Goal: Transaction & Acquisition: Download file/media

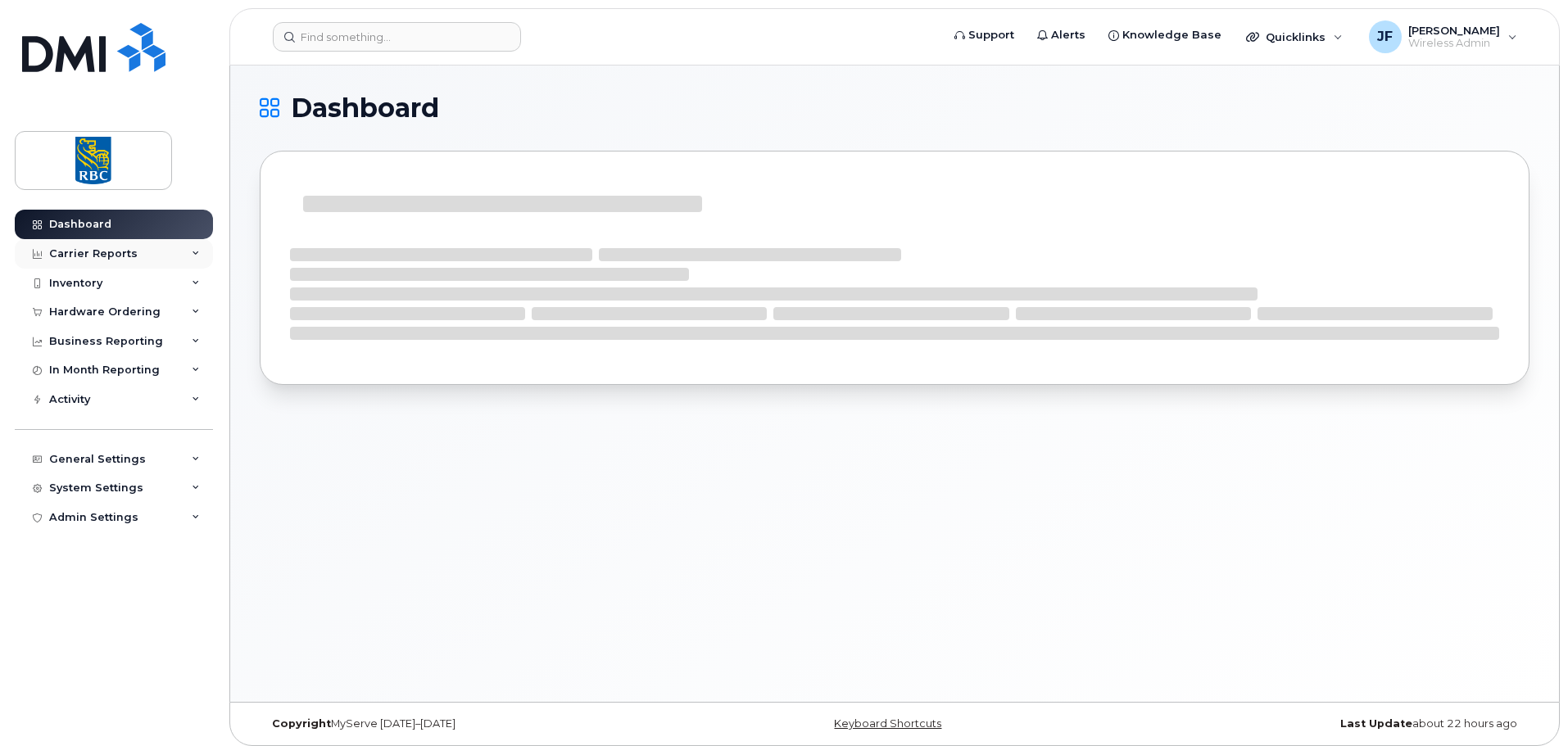
click at [90, 251] on div "Carrier Reports" at bounding box center [93, 254] width 89 height 14
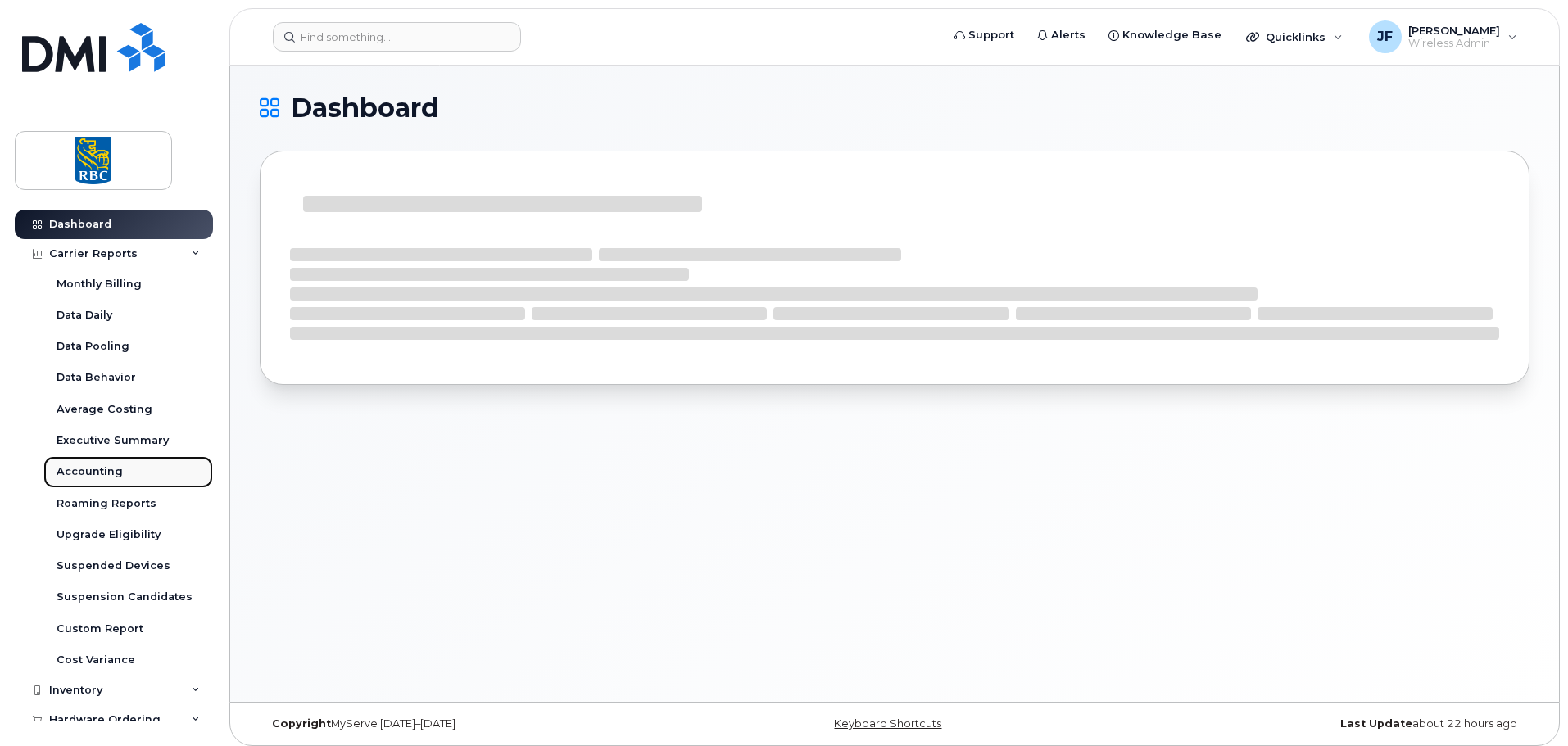
click at [110, 471] on div "Accounting" at bounding box center [89, 471] width 66 height 14
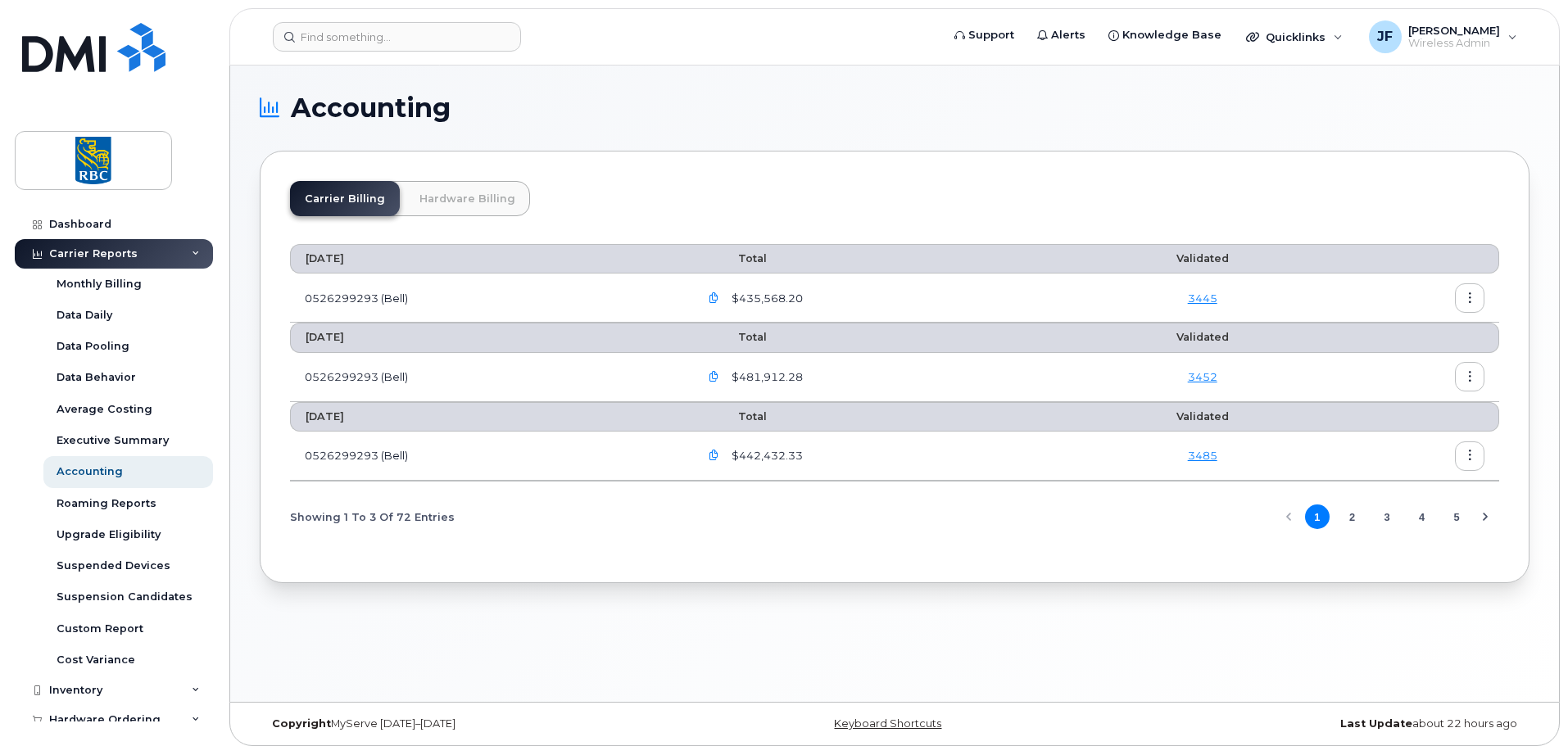
click at [465, 211] on link "Hardware Billing" at bounding box center [467, 198] width 126 height 35
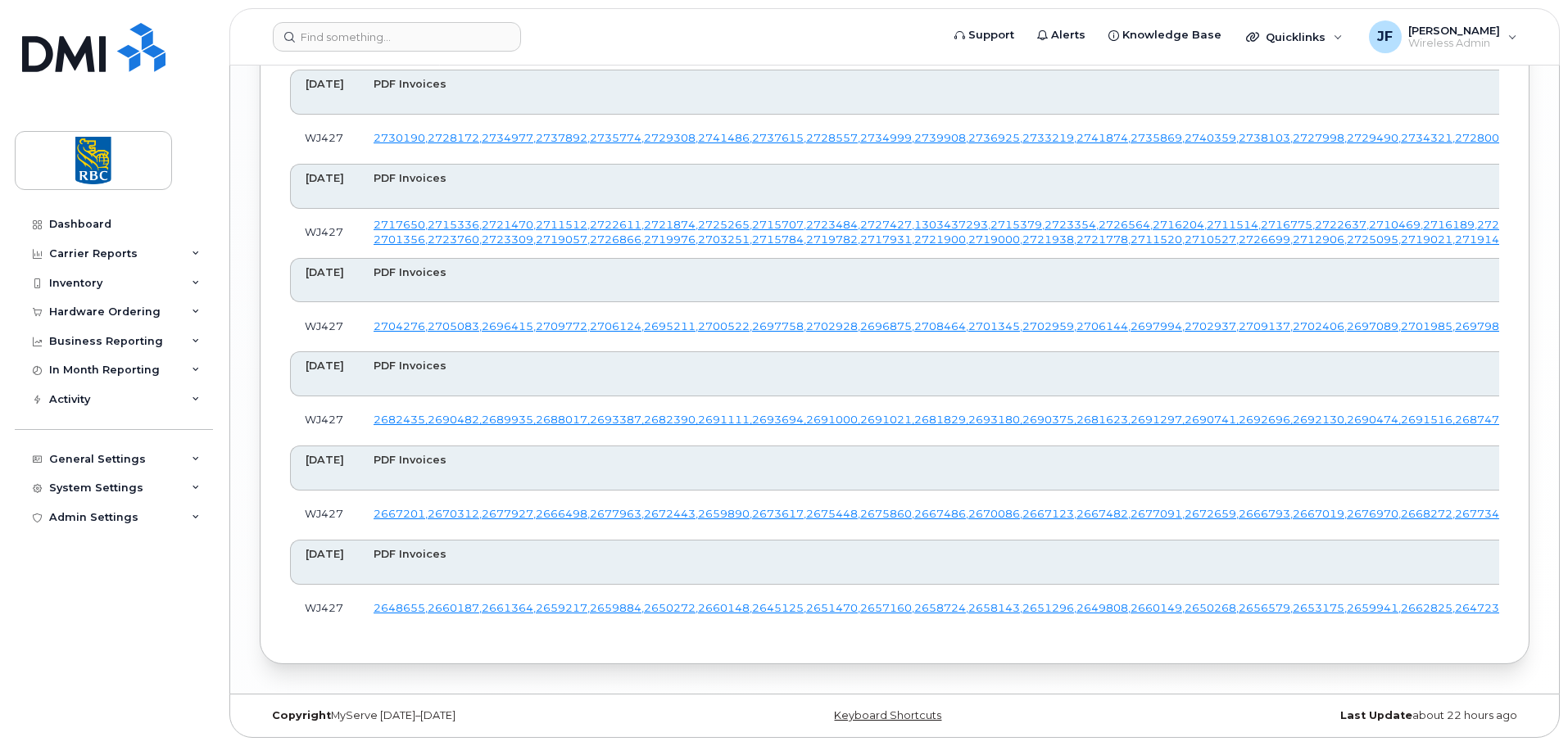
scroll to position [3685, 0]
